Goal: Task Accomplishment & Management: Manage account settings

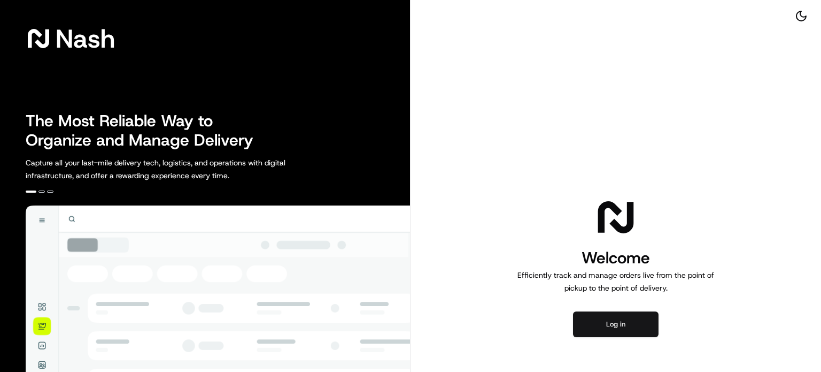
click at [621, 333] on button "Log in" at bounding box center [616, 324] width 86 height 26
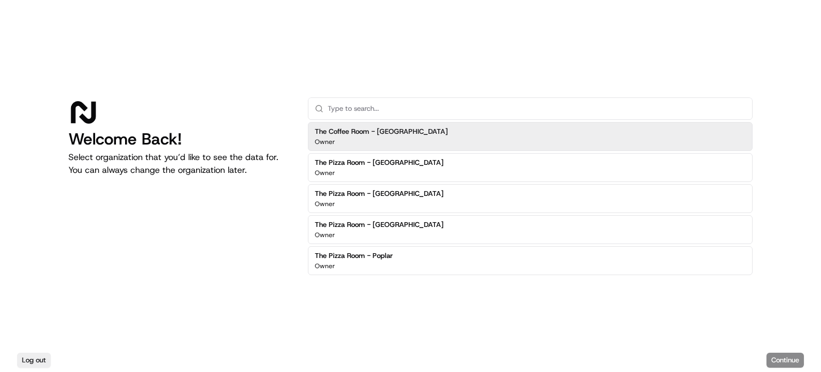
click at [379, 141] on div "Owner" at bounding box center [381, 141] width 133 height 9
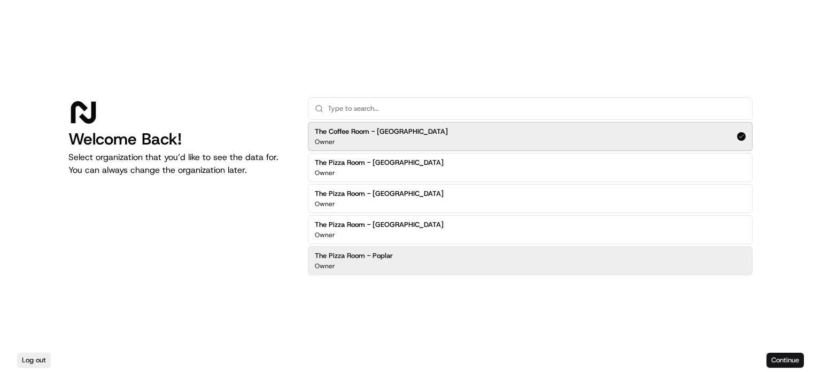
click at [798, 363] on button "Continue" at bounding box center [785, 359] width 37 height 15
